Goal: Register for event/course

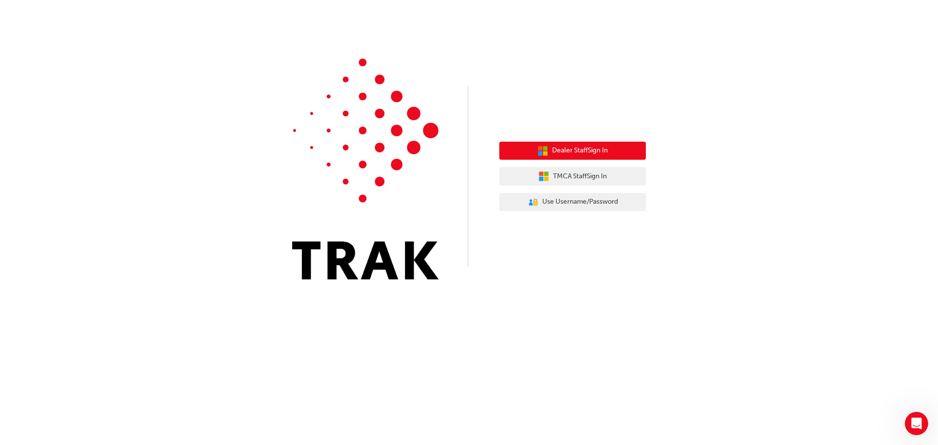
click at [565, 155] on span "Dealer Staff Sign In" at bounding box center [580, 150] width 56 height 11
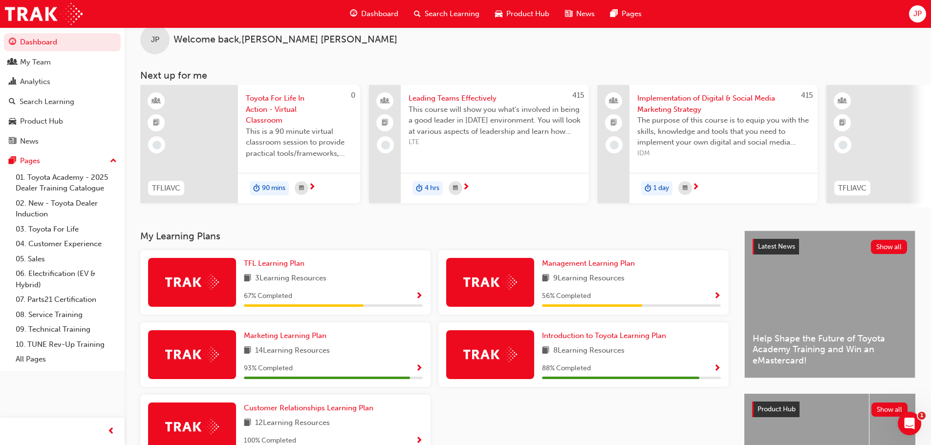
scroll to position [49, 0]
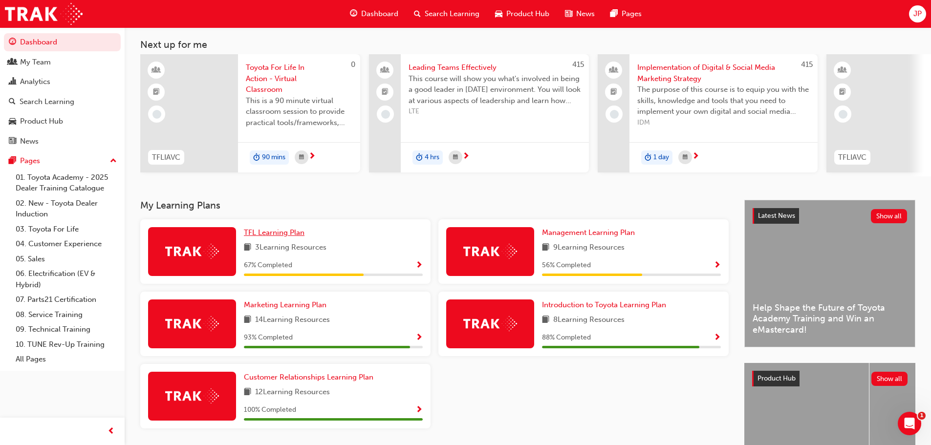
click at [272, 237] on span "TFL Learning Plan" at bounding box center [274, 232] width 61 height 9
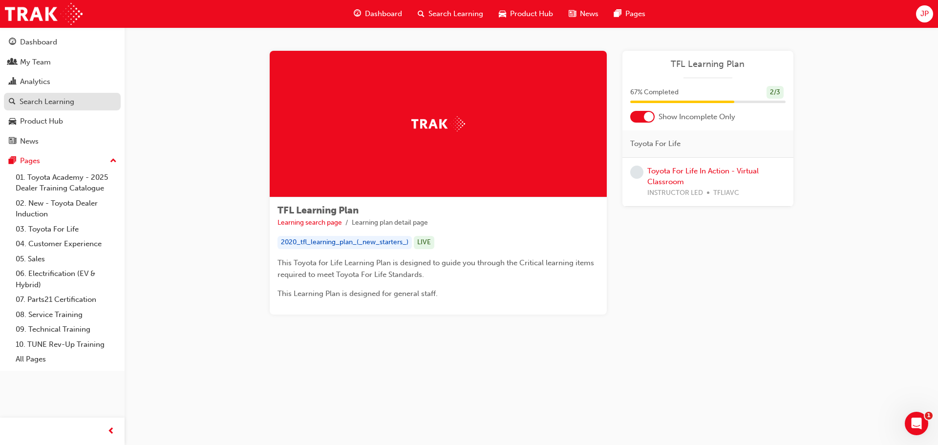
click at [37, 96] on div "Search Learning" at bounding box center [47, 101] width 55 height 11
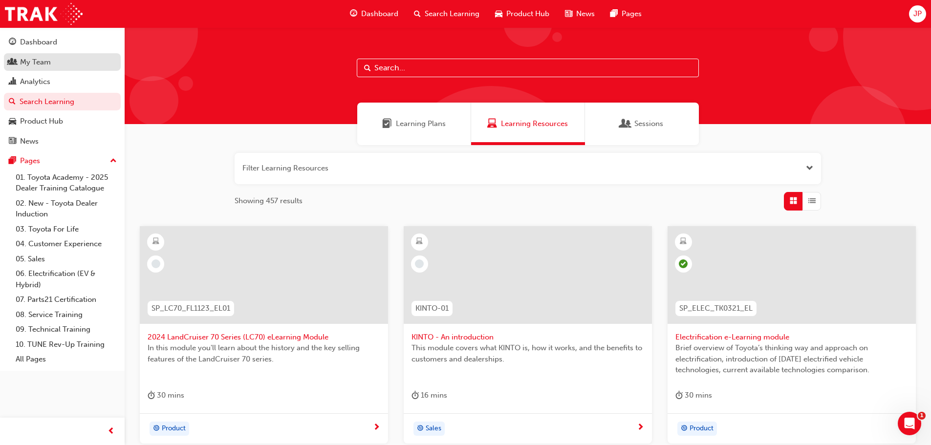
click at [42, 60] on div "My Team" at bounding box center [35, 62] width 31 height 11
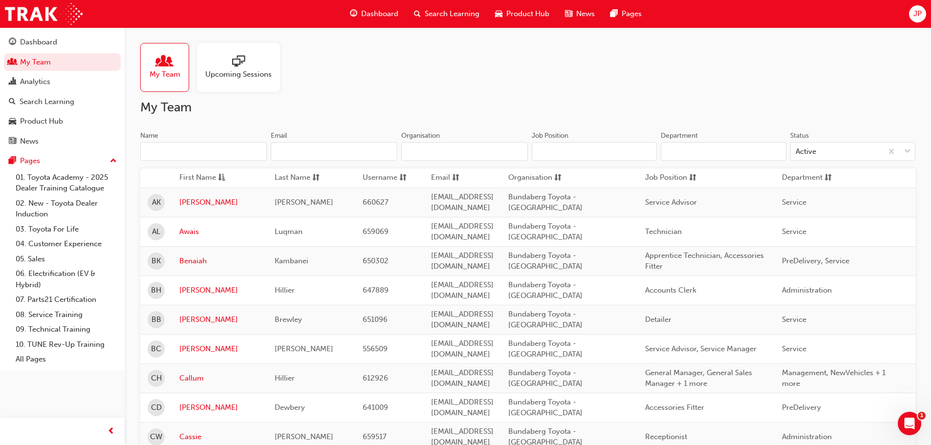
click at [212, 62] on div at bounding box center [238, 62] width 66 height 14
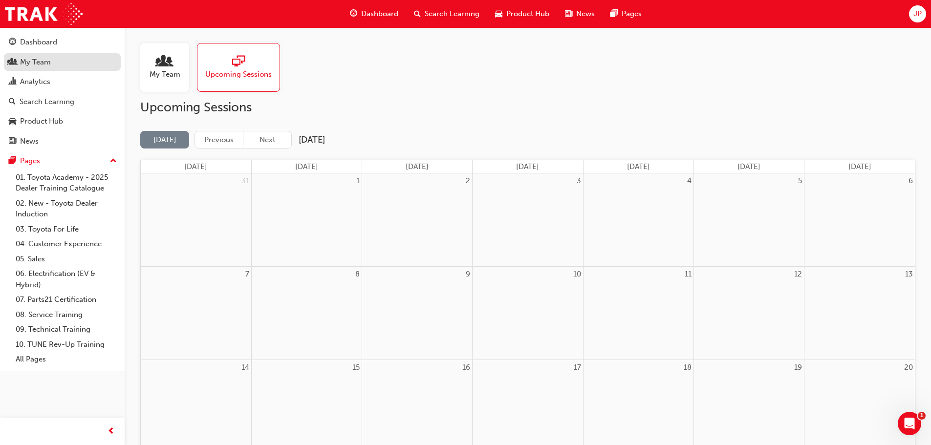
click at [36, 62] on div "My Team" at bounding box center [35, 62] width 31 height 11
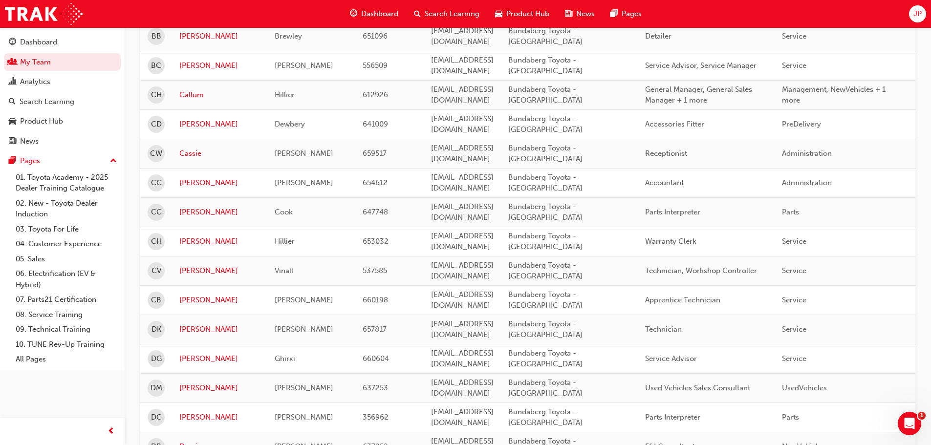
scroll to position [293, 0]
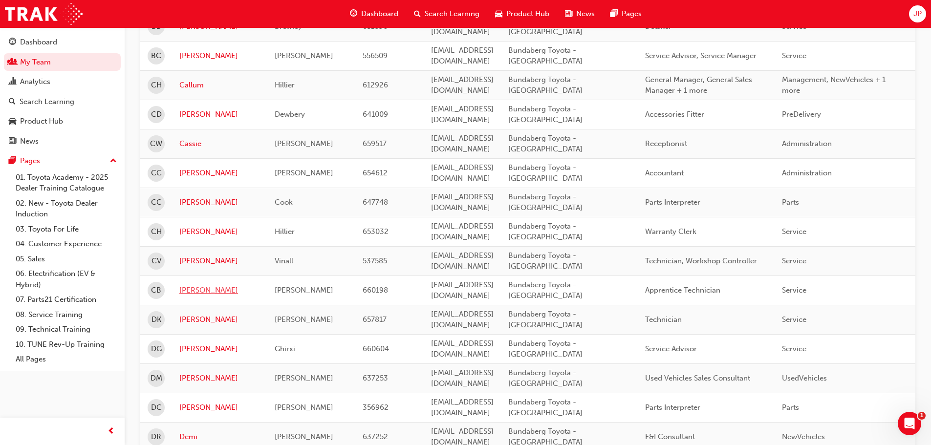
click at [190, 285] on link "[PERSON_NAME]" at bounding box center [219, 290] width 81 height 11
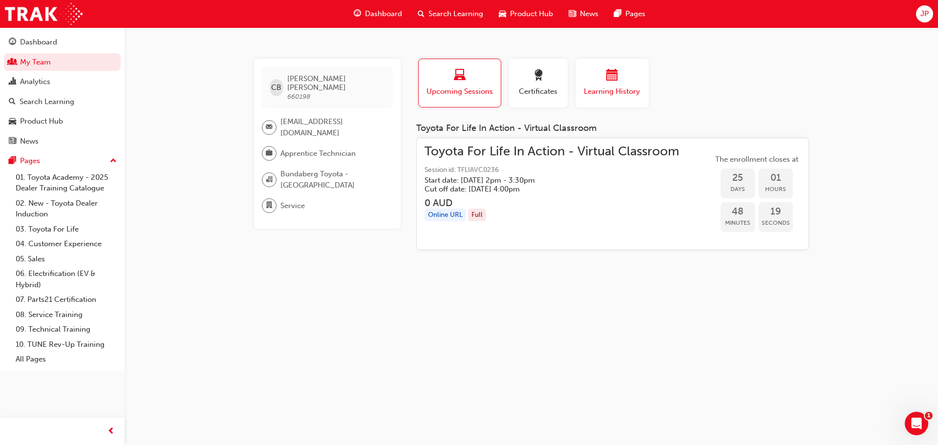
click at [622, 84] on div "button" at bounding box center [612, 76] width 59 height 15
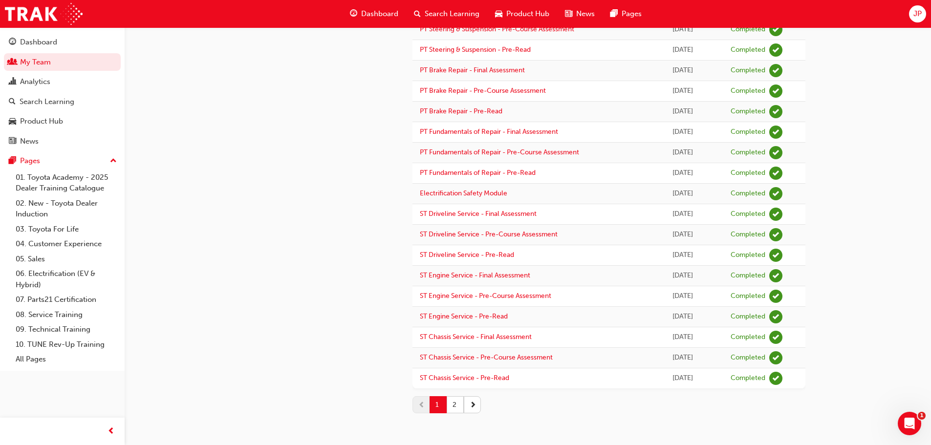
scroll to position [761, 0]
click at [455, 400] on button "2" at bounding box center [454, 404] width 17 height 17
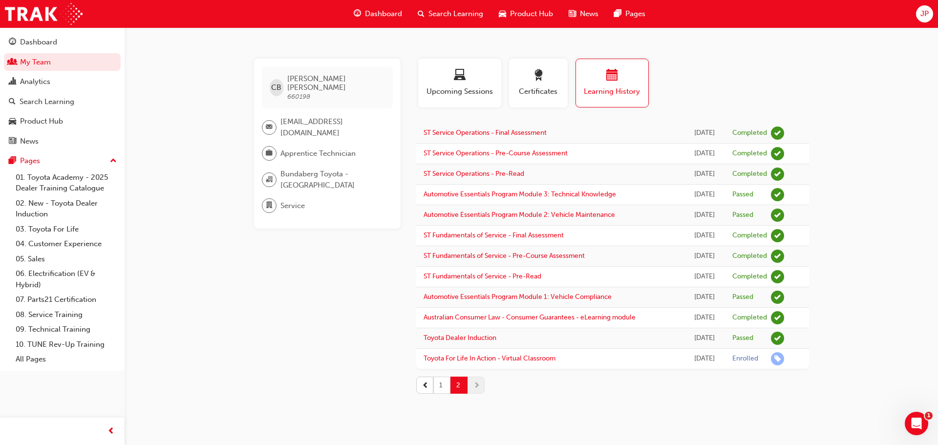
click at [442, 386] on button "1" at bounding box center [441, 385] width 17 height 17
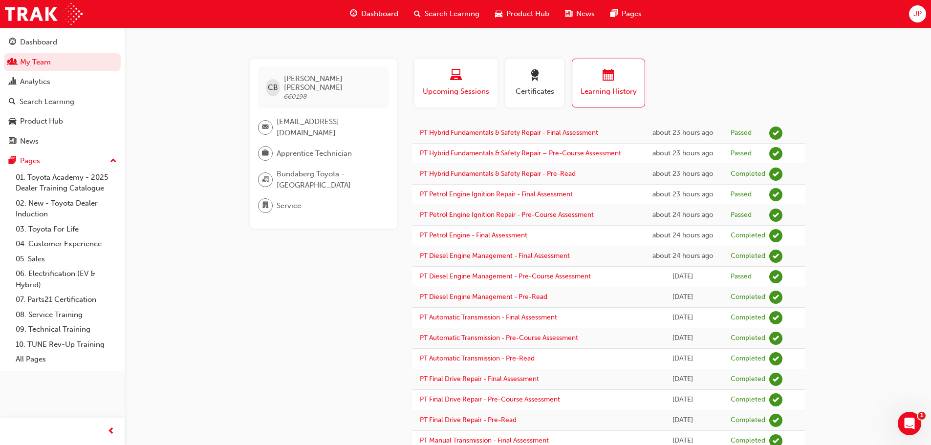
click at [456, 88] on span "Upcoming Sessions" at bounding box center [456, 91] width 68 height 11
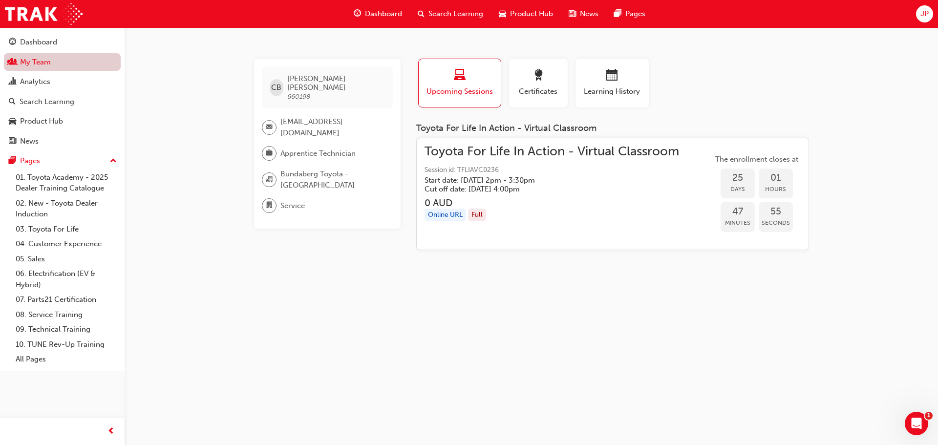
click at [39, 64] on link "My Team" at bounding box center [62, 62] width 117 height 18
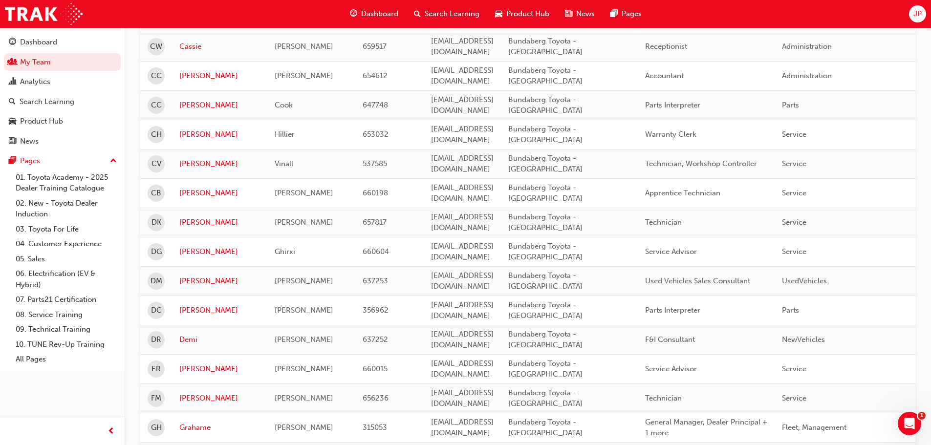
scroll to position [391, 0]
click at [185, 363] on link "[PERSON_NAME]" at bounding box center [219, 368] width 81 height 11
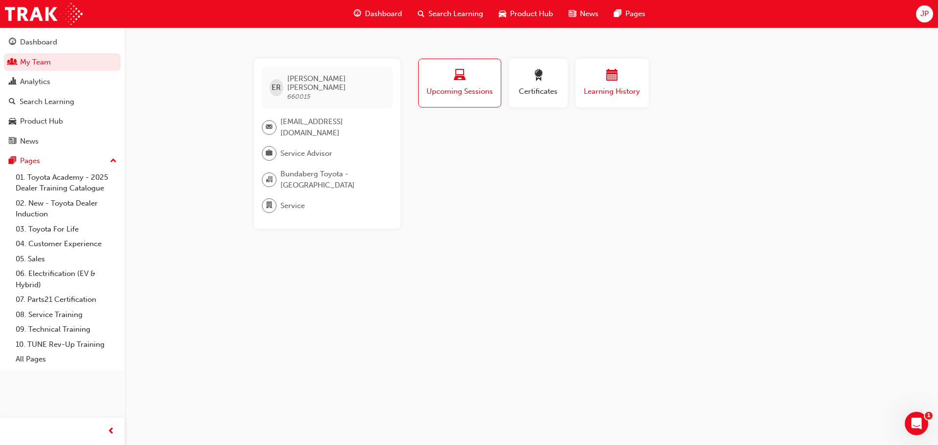
click at [616, 78] on span "calendar-icon" at bounding box center [612, 75] width 12 height 13
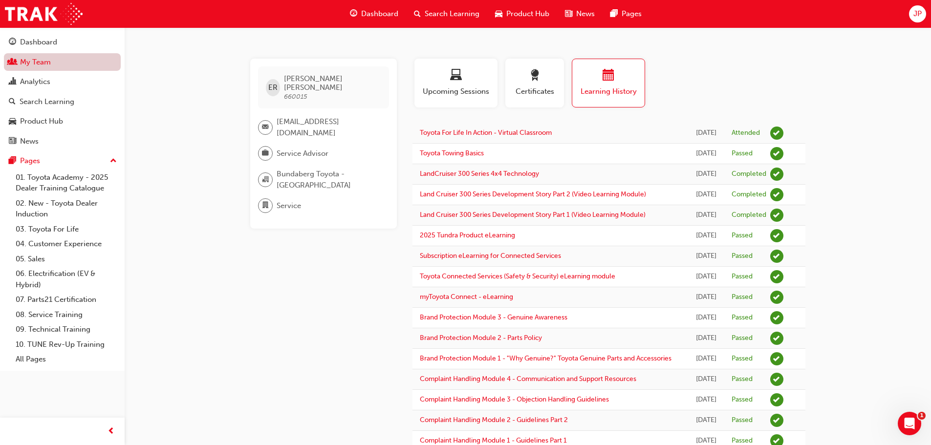
click at [21, 58] on link "My Team" at bounding box center [62, 62] width 117 height 18
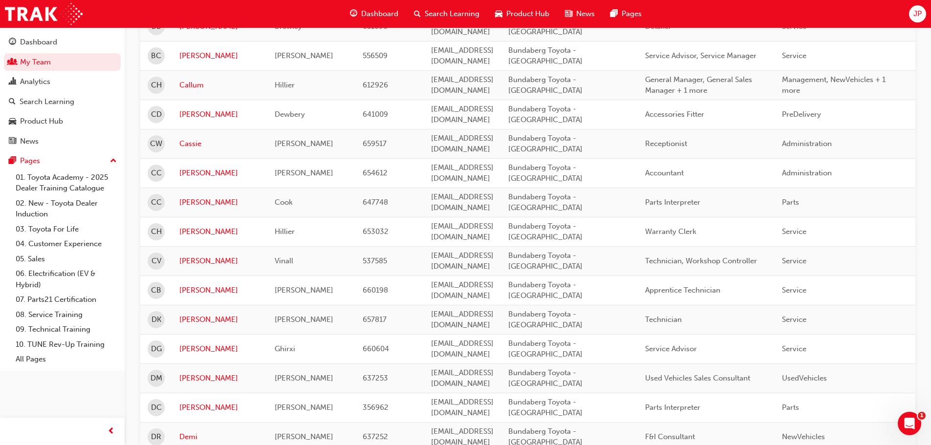
scroll to position [244, 0]
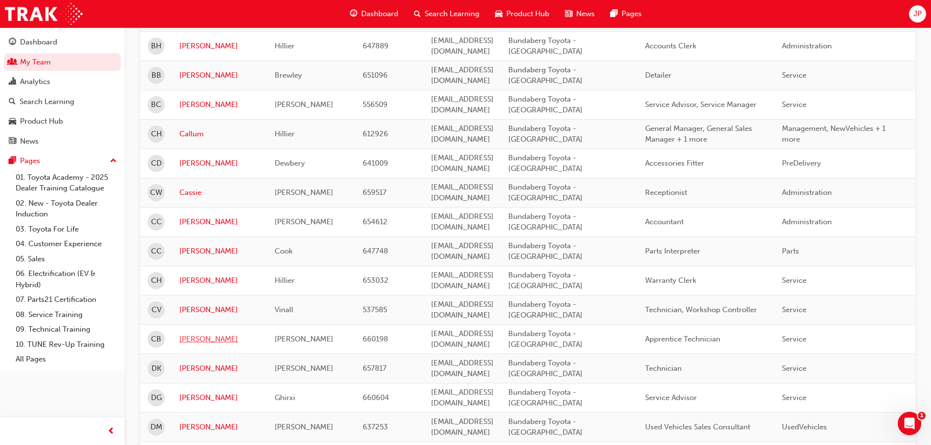
click at [199, 334] on link "[PERSON_NAME]" at bounding box center [219, 339] width 81 height 11
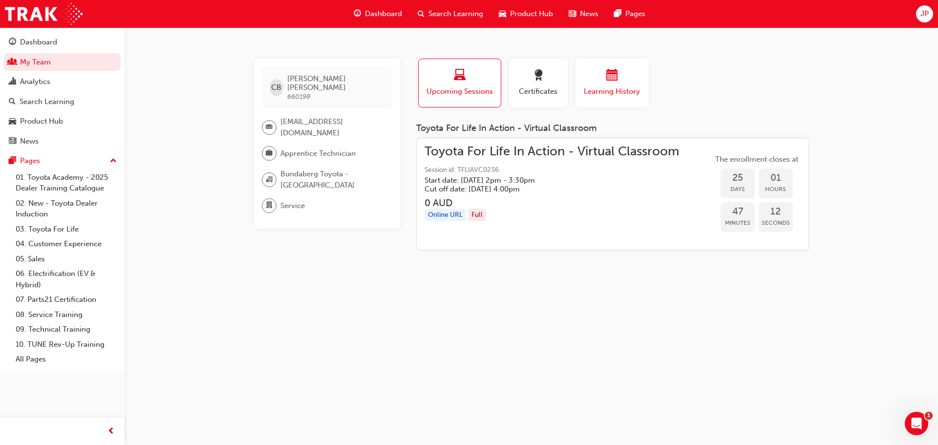
click at [616, 83] on span "calendar-icon" at bounding box center [612, 75] width 12 height 13
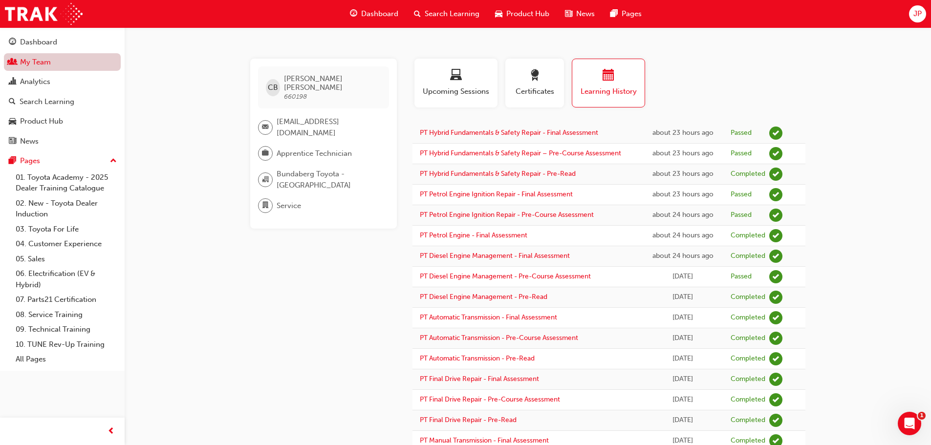
click at [30, 60] on link "My Team" at bounding box center [62, 62] width 117 height 18
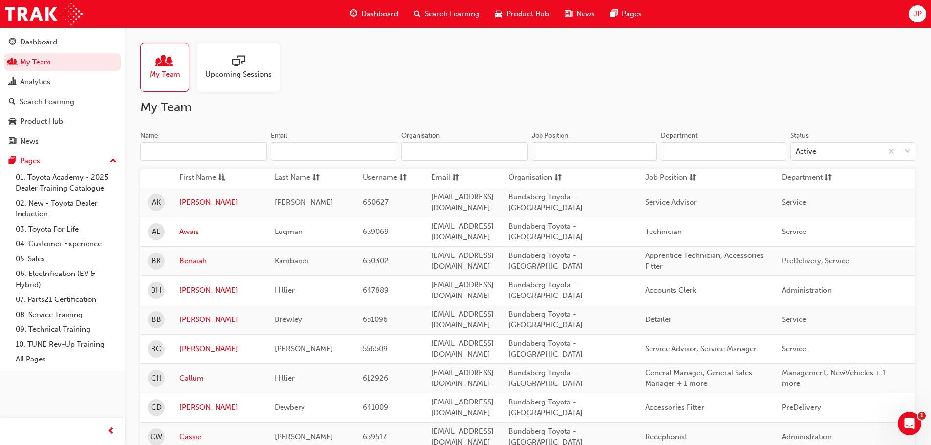
click at [451, 13] on span "Search Learning" at bounding box center [451, 13] width 55 height 11
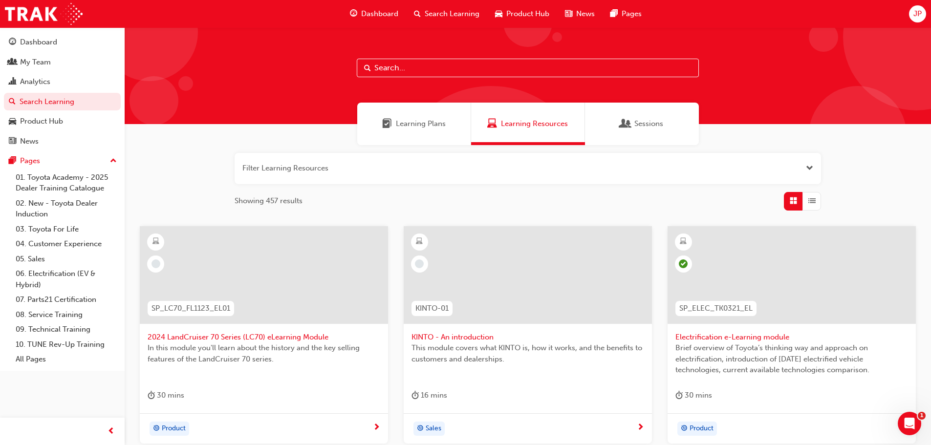
click at [397, 66] on input "text" at bounding box center [528, 68] width 342 height 19
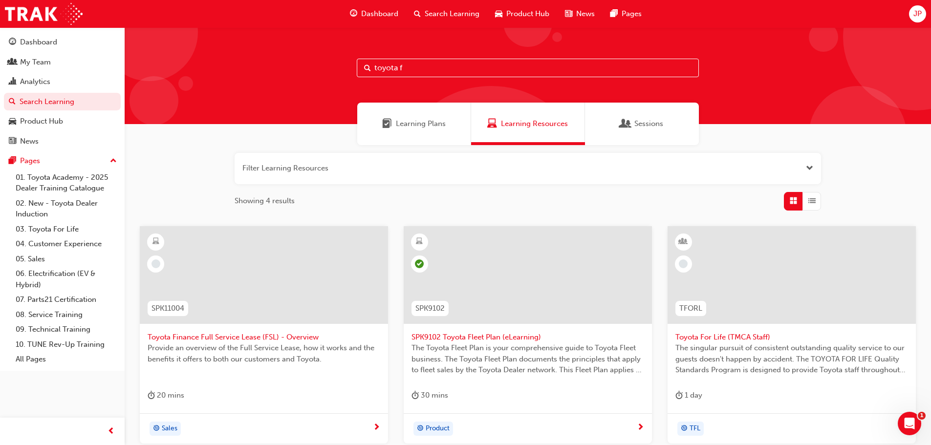
drag, startPoint x: 407, startPoint y: 63, endPoint x: 361, endPoint y: 62, distance: 45.4
click at [361, 62] on input "toyota f" at bounding box center [528, 68] width 342 height 19
type input "tfl"
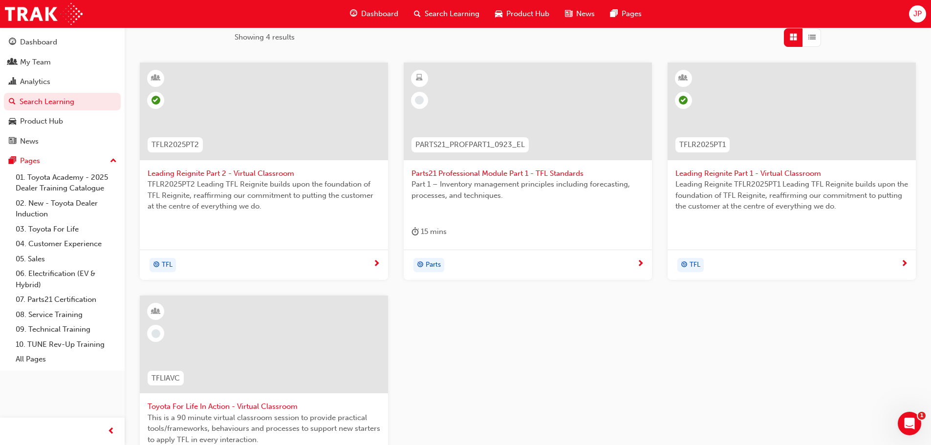
scroll to position [195, 0]
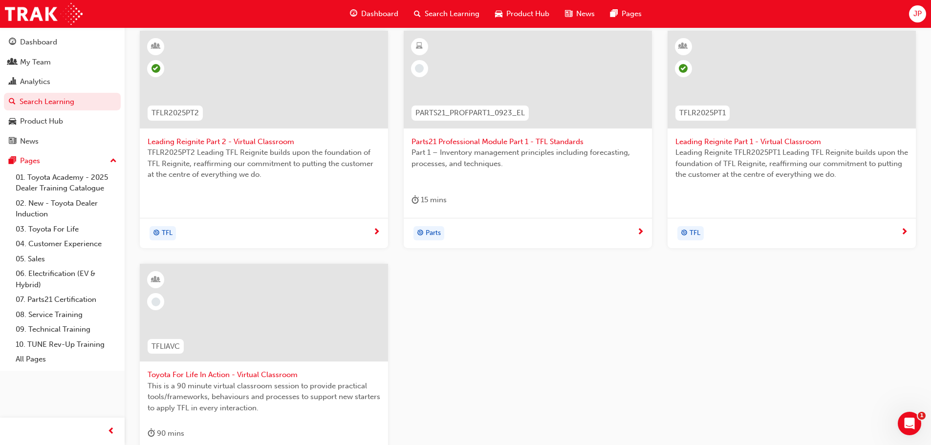
click at [191, 371] on span "Toyota For Life In Action - Virtual Classroom" at bounding box center [264, 374] width 233 height 11
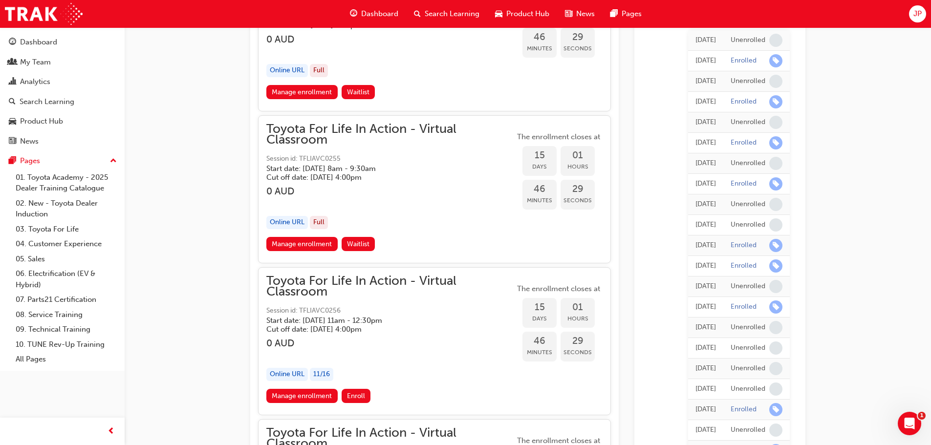
scroll to position [5439, 0]
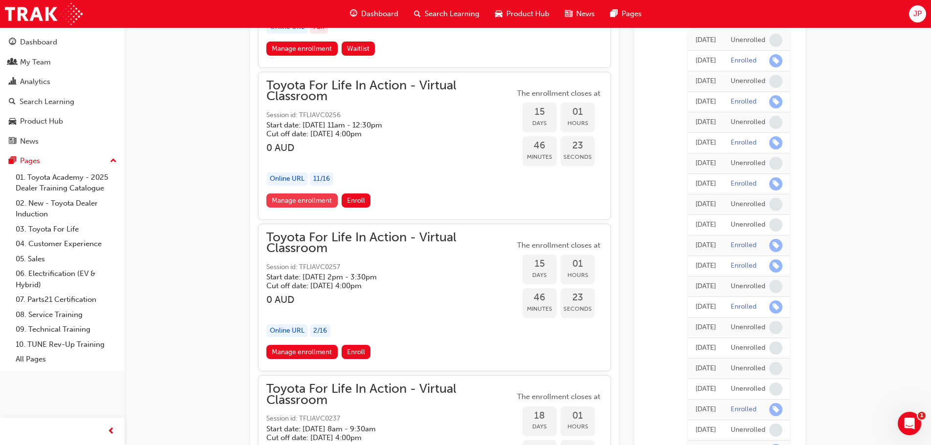
click at [275, 198] on link "Manage enrollment" at bounding box center [301, 200] width 71 height 14
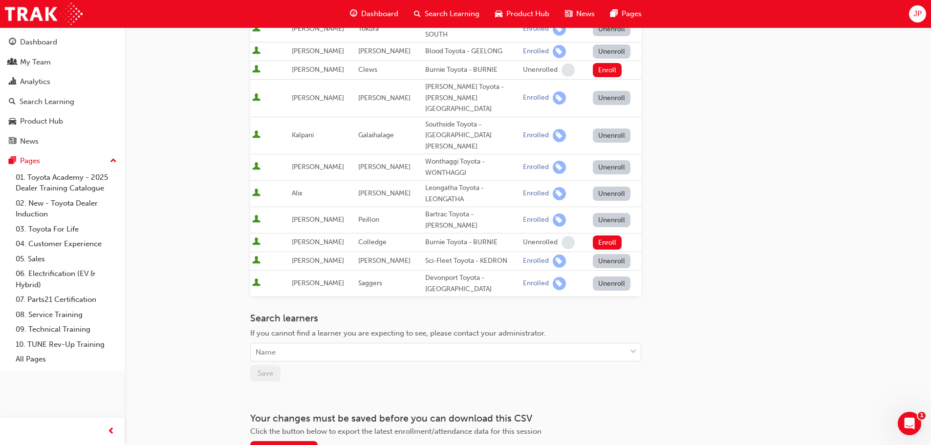
scroll to position [244, 0]
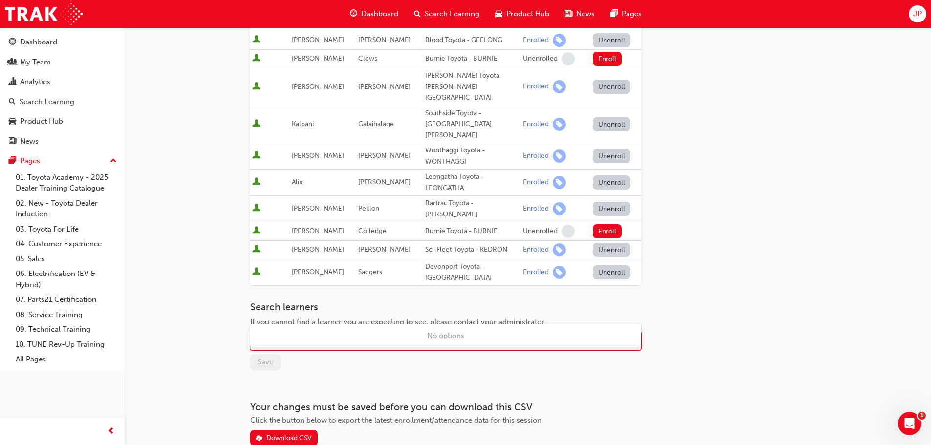
click at [271, 336] on div "Name" at bounding box center [265, 341] width 20 height 11
click at [317, 333] on div "Name" at bounding box center [438, 341] width 375 height 17
click at [259, 336] on div "Name" at bounding box center [265, 341] width 20 height 11
type input "[PERSON_NAME]"
click at [635, 335] on span "down-icon" at bounding box center [633, 341] width 7 height 13
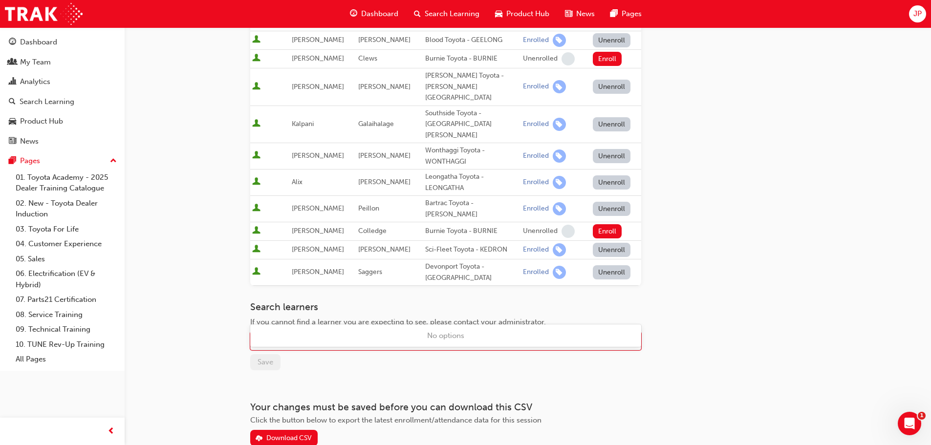
type input "k"
click at [635, 335] on span "down-icon" at bounding box center [633, 341] width 7 height 13
type input "K"
click at [635, 335] on span "down-icon" at bounding box center [633, 341] width 7 height 13
click at [304, 333] on div "Name" at bounding box center [438, 341] width 375 height 17
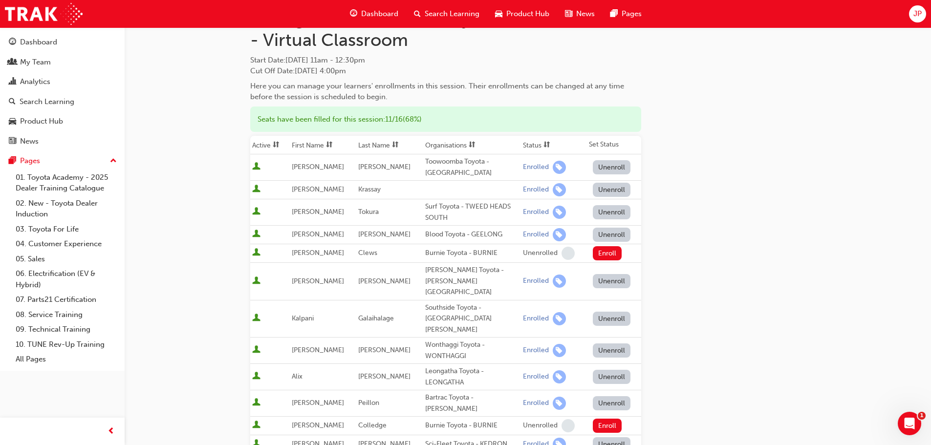
scroll to position [49, 0]
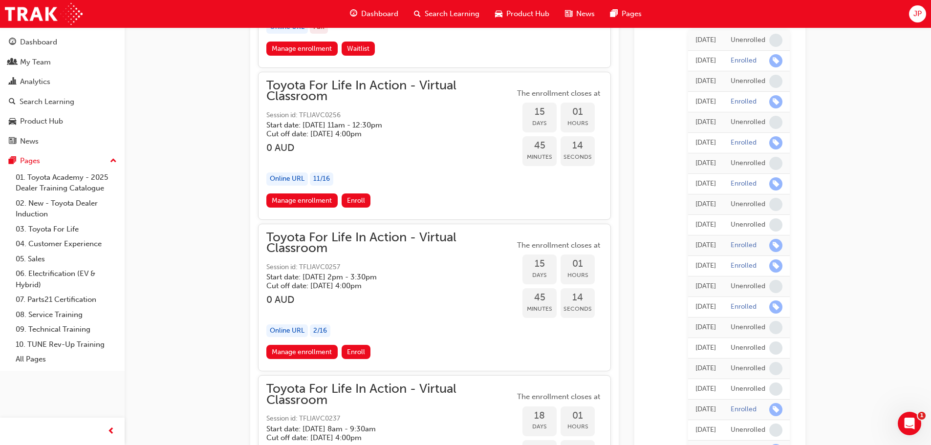
scroll to position [5390, 0]
